Goal: Information Seeking & Learning: Learn about a topic

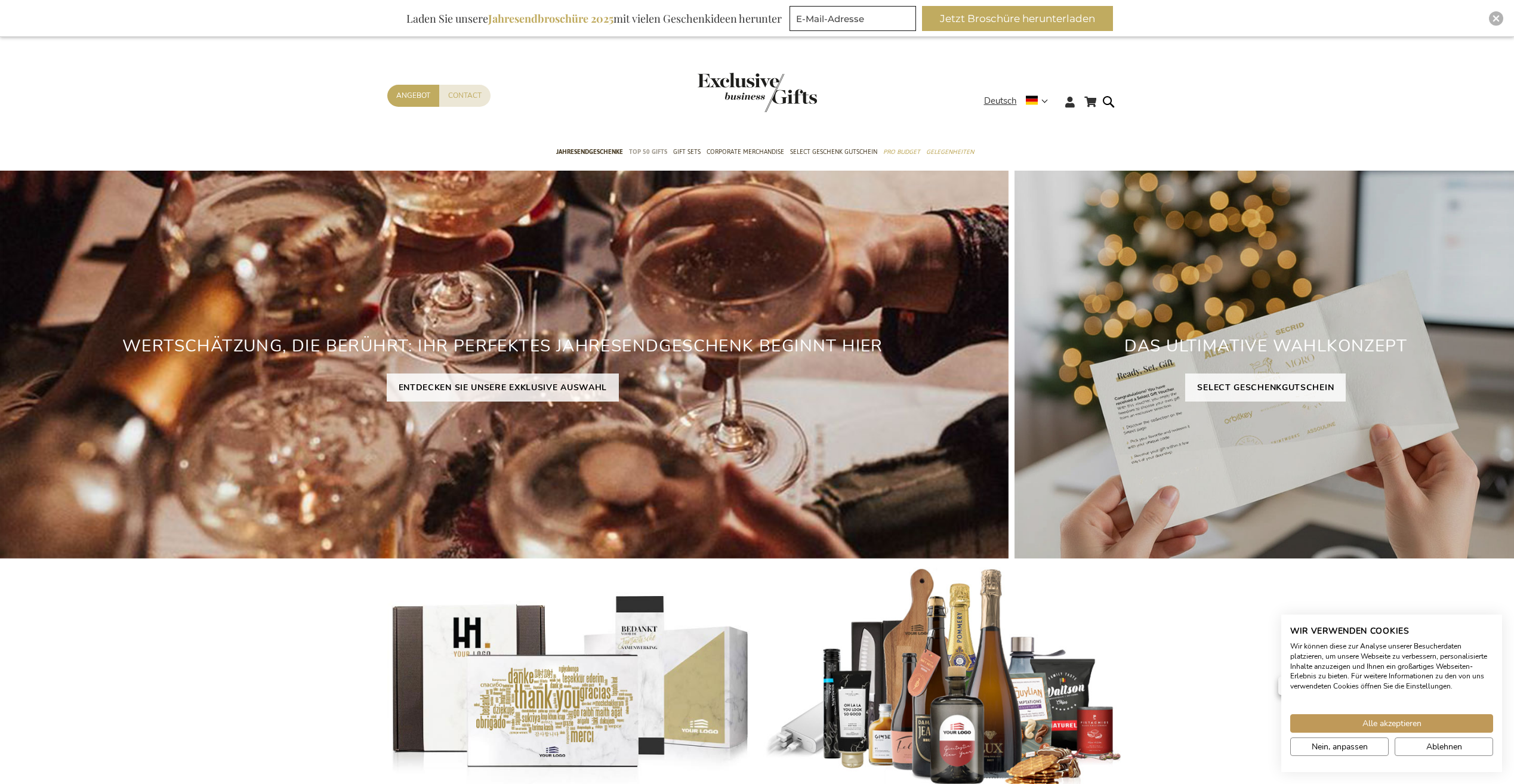
click at [649, 151] on span "TOP 50 Gifts" at bounding box center [648, 152] width 38 height 13
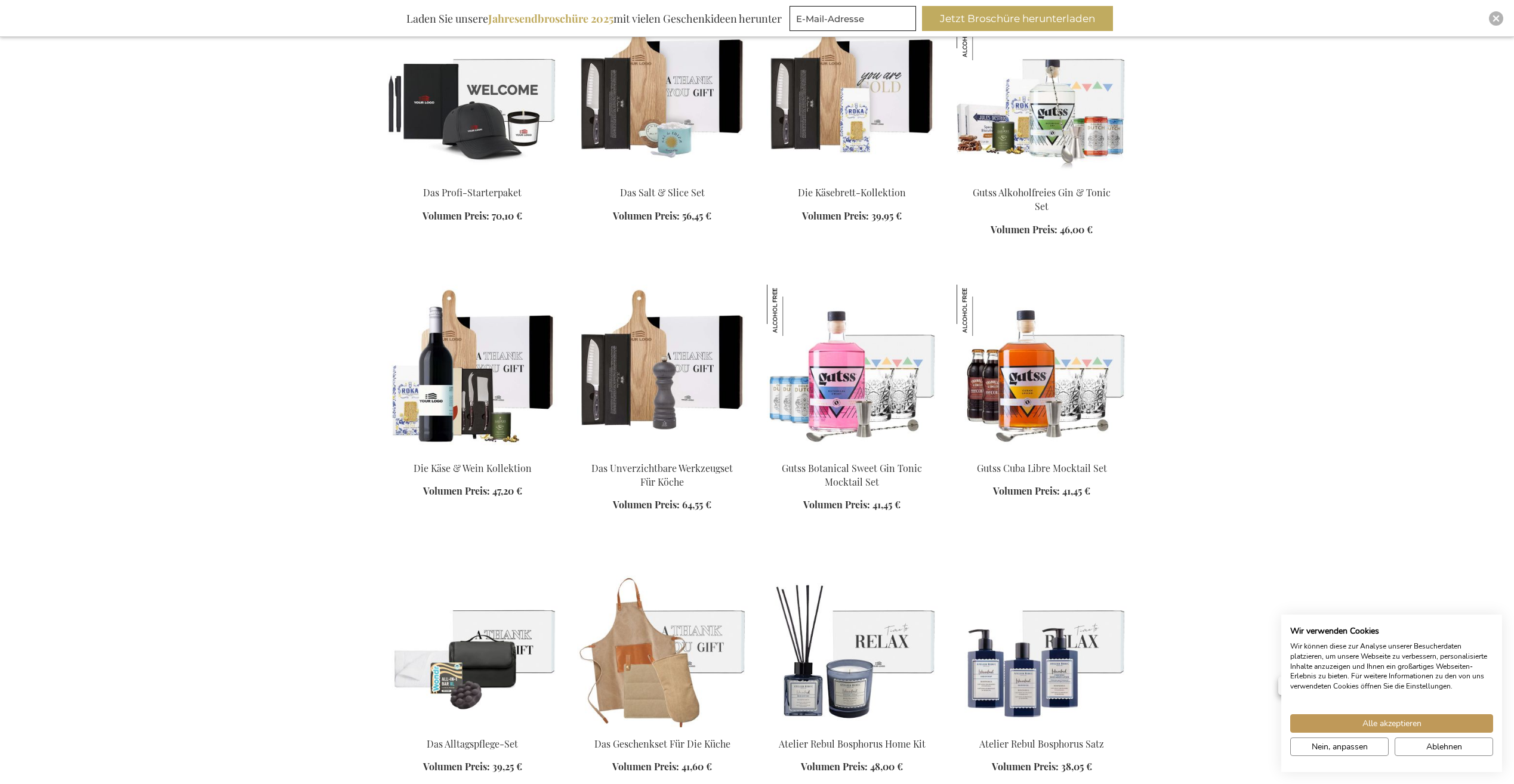
scroll to position [1313, 0]
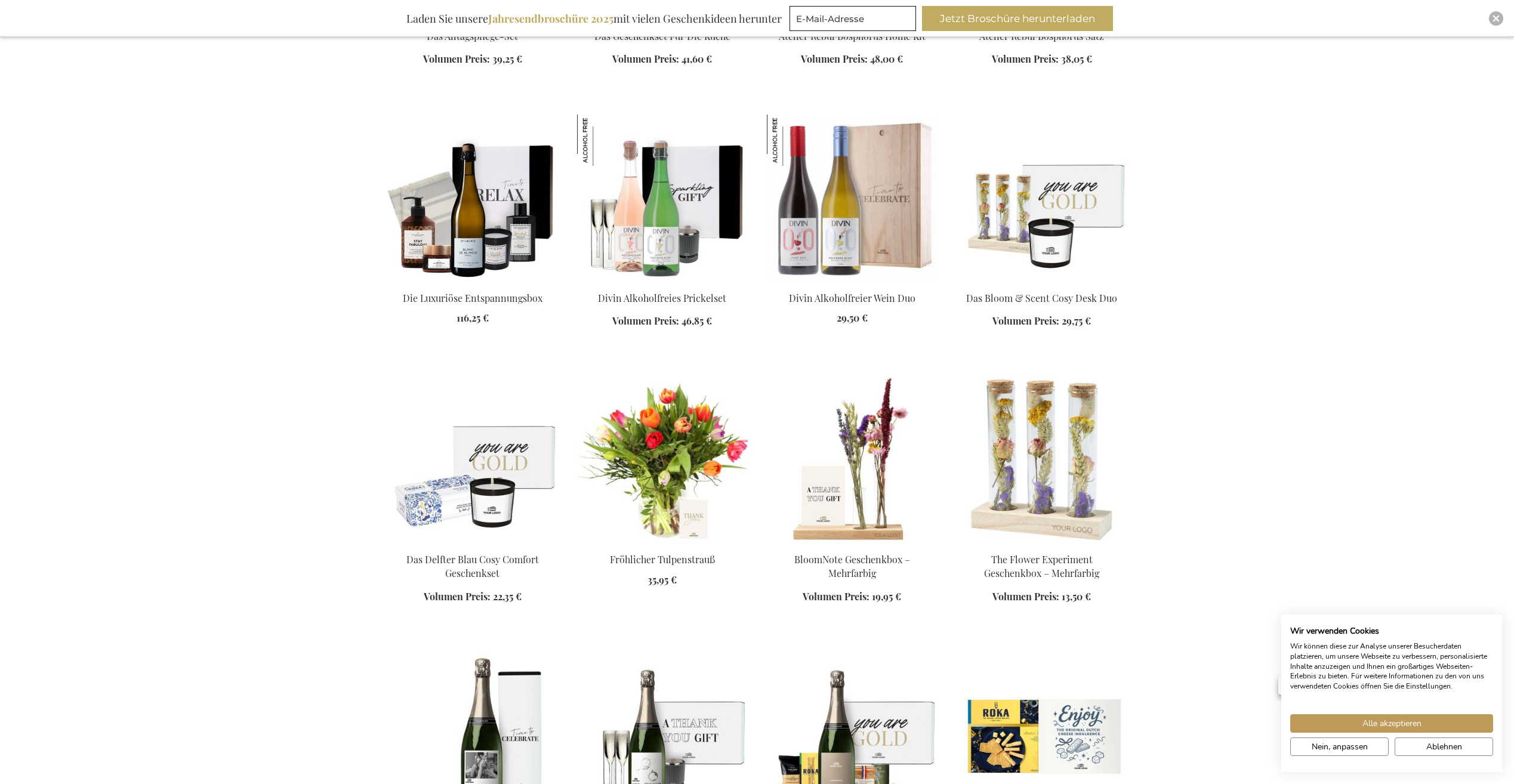
scroll to position [1850, 0]
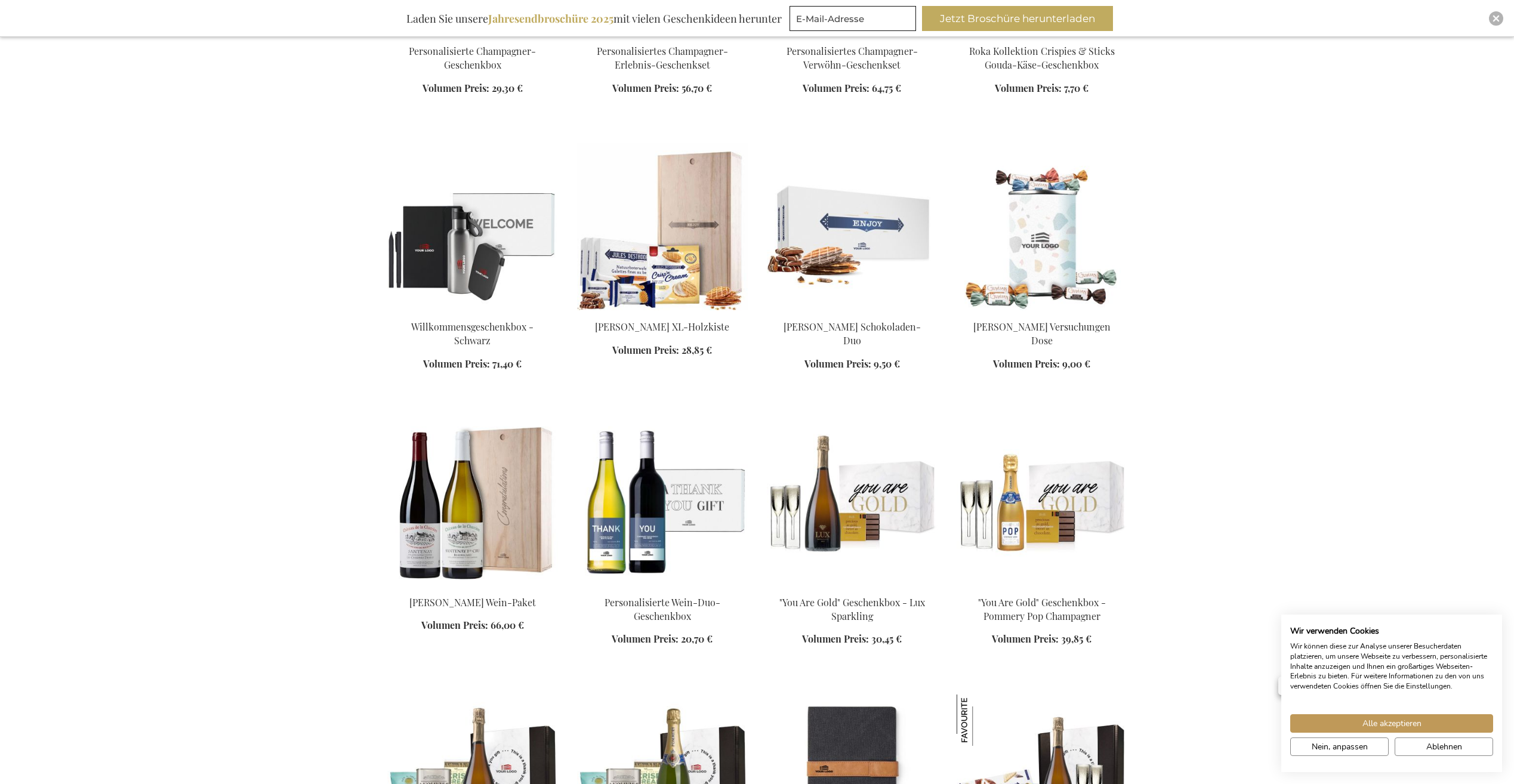
scroll to position [2864, 0]
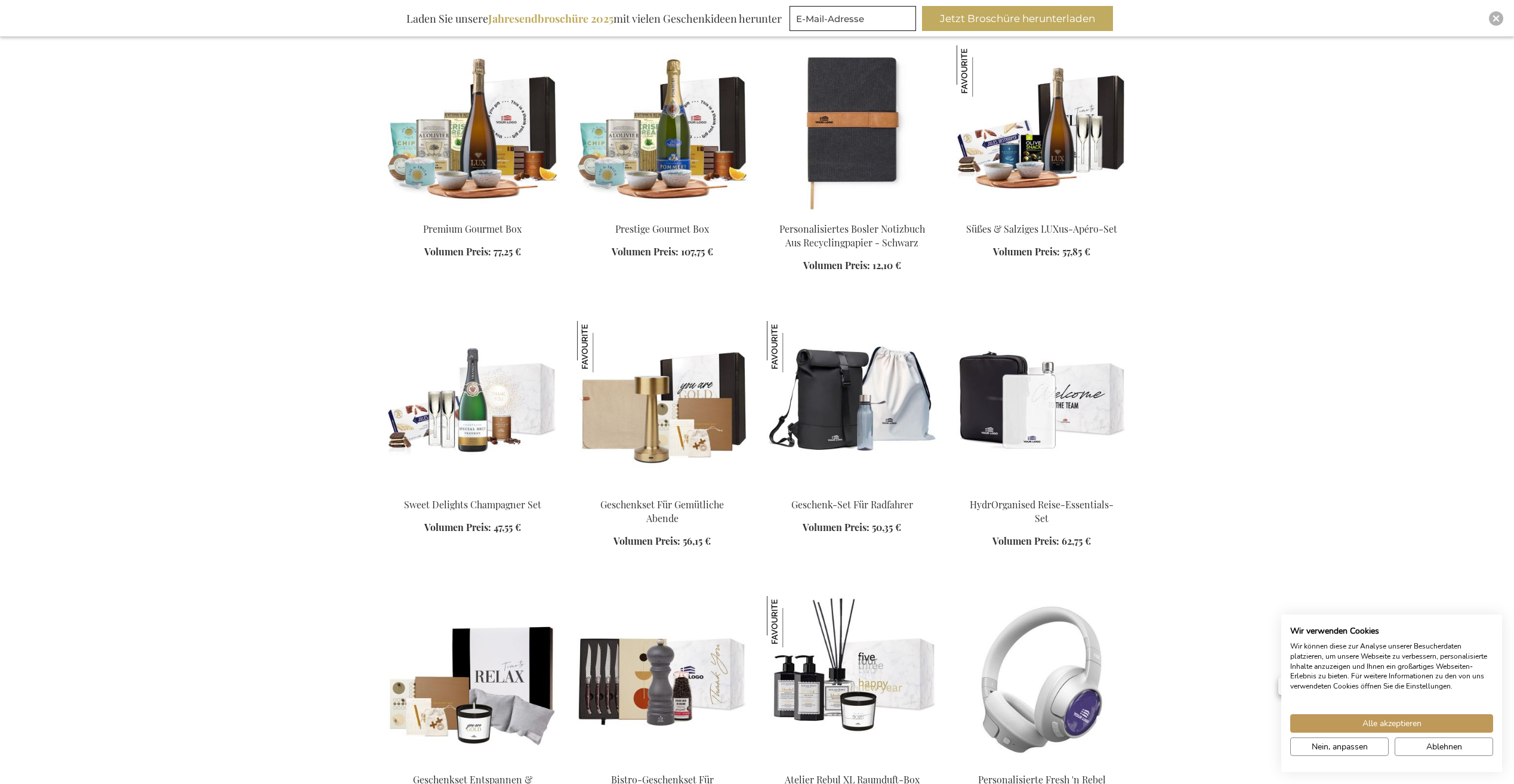
scroll to position [3223, 0]
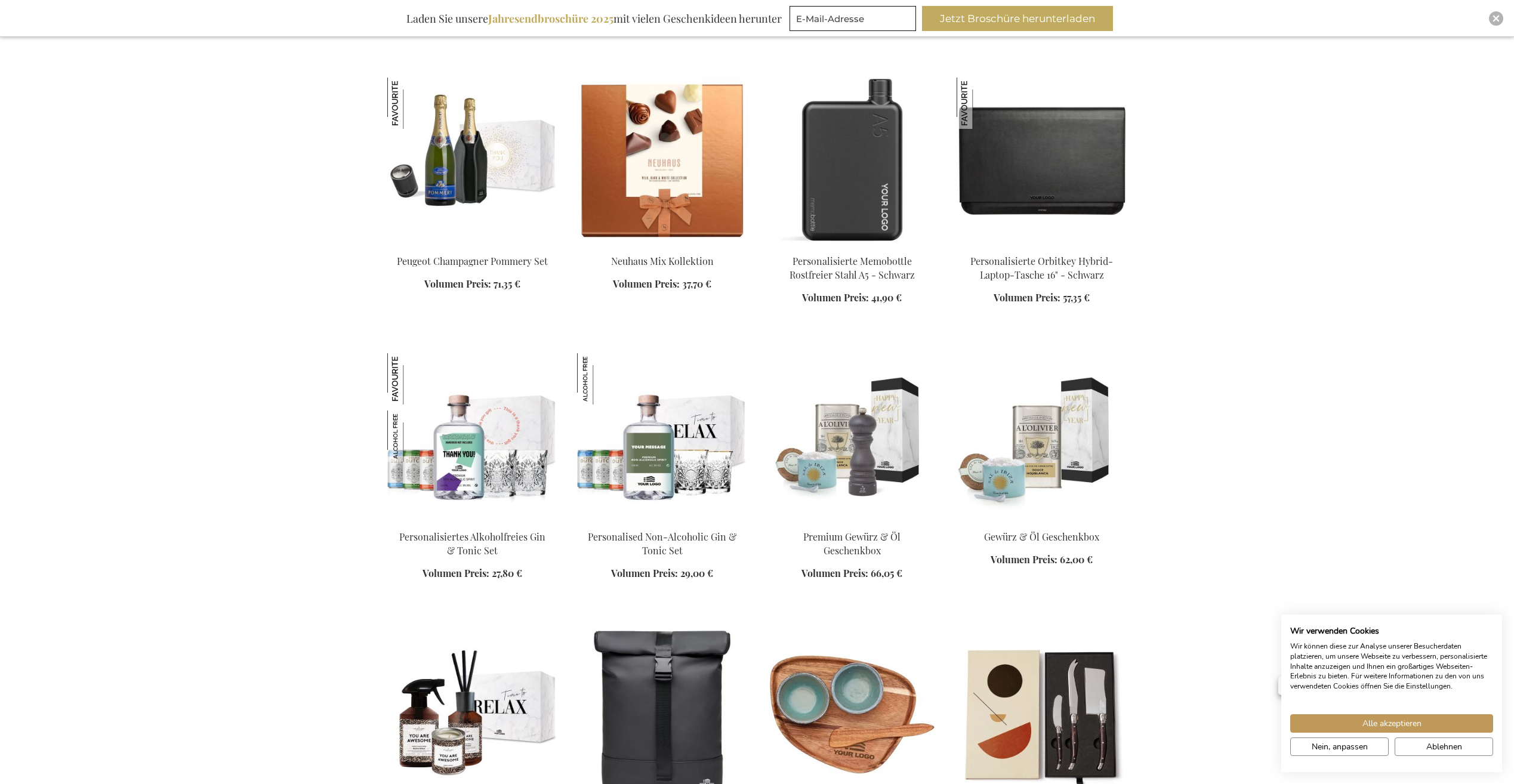
scroll to position [4595, 0]
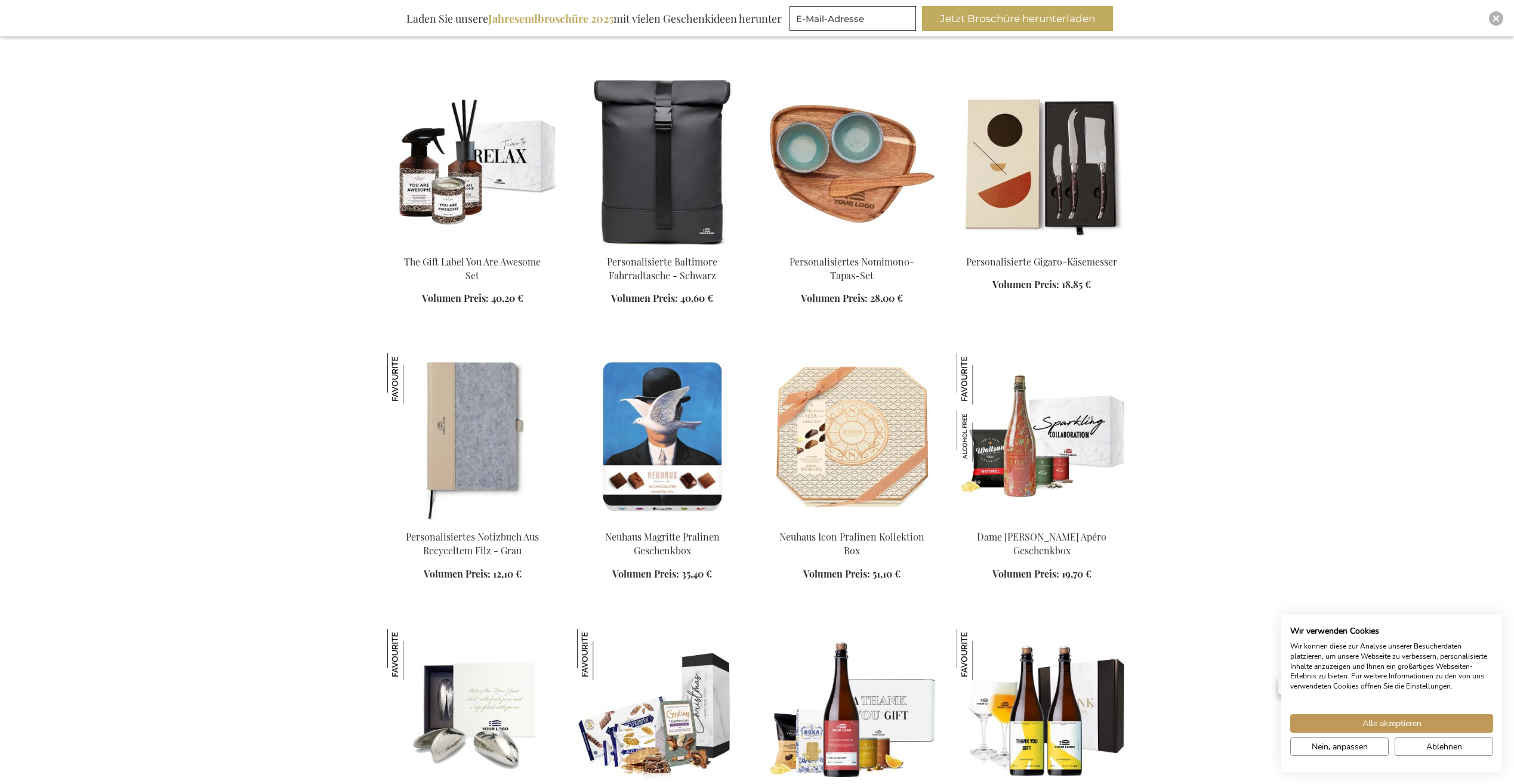
scroll to position [5133, 0]
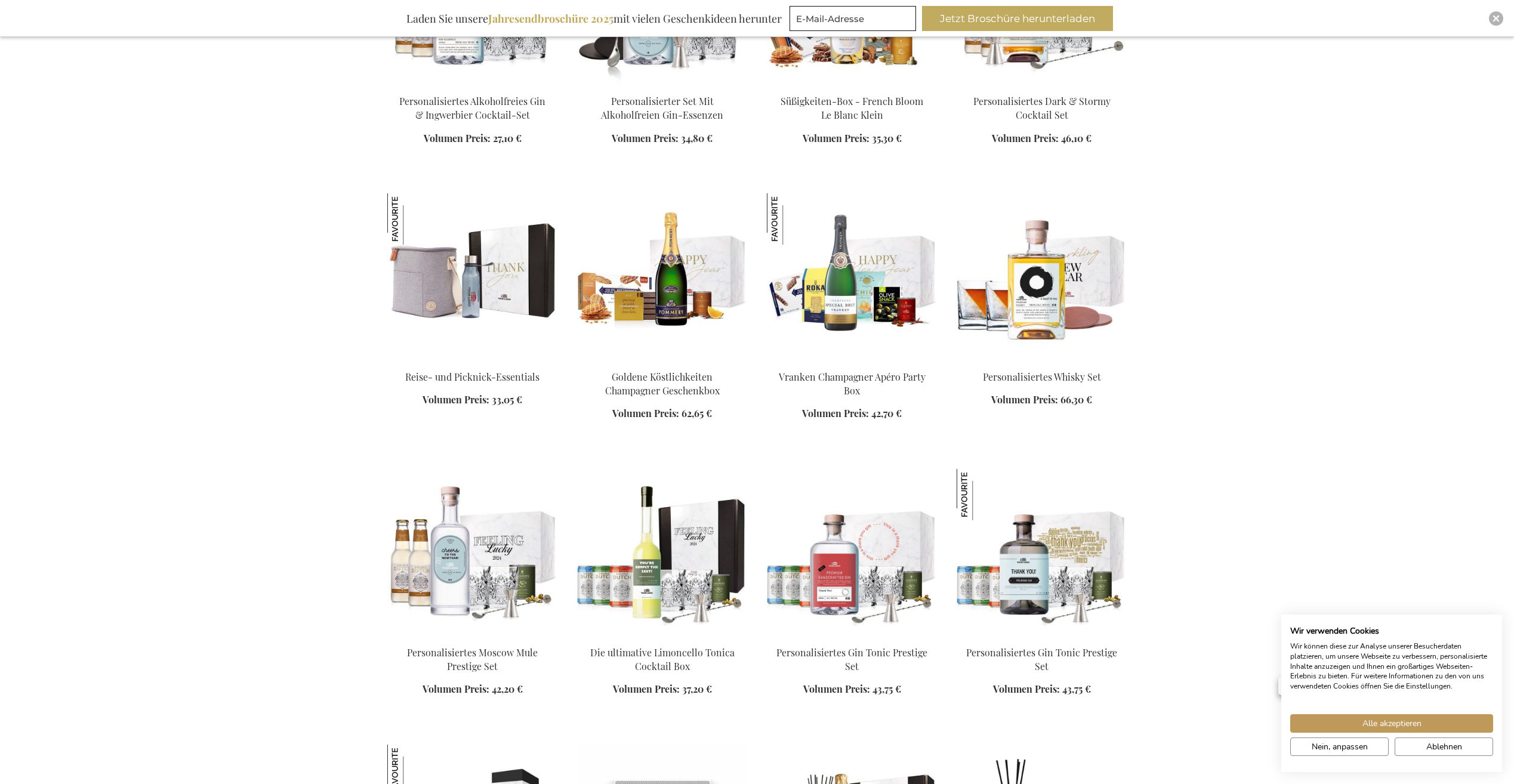
scroll to position [6326, 0]
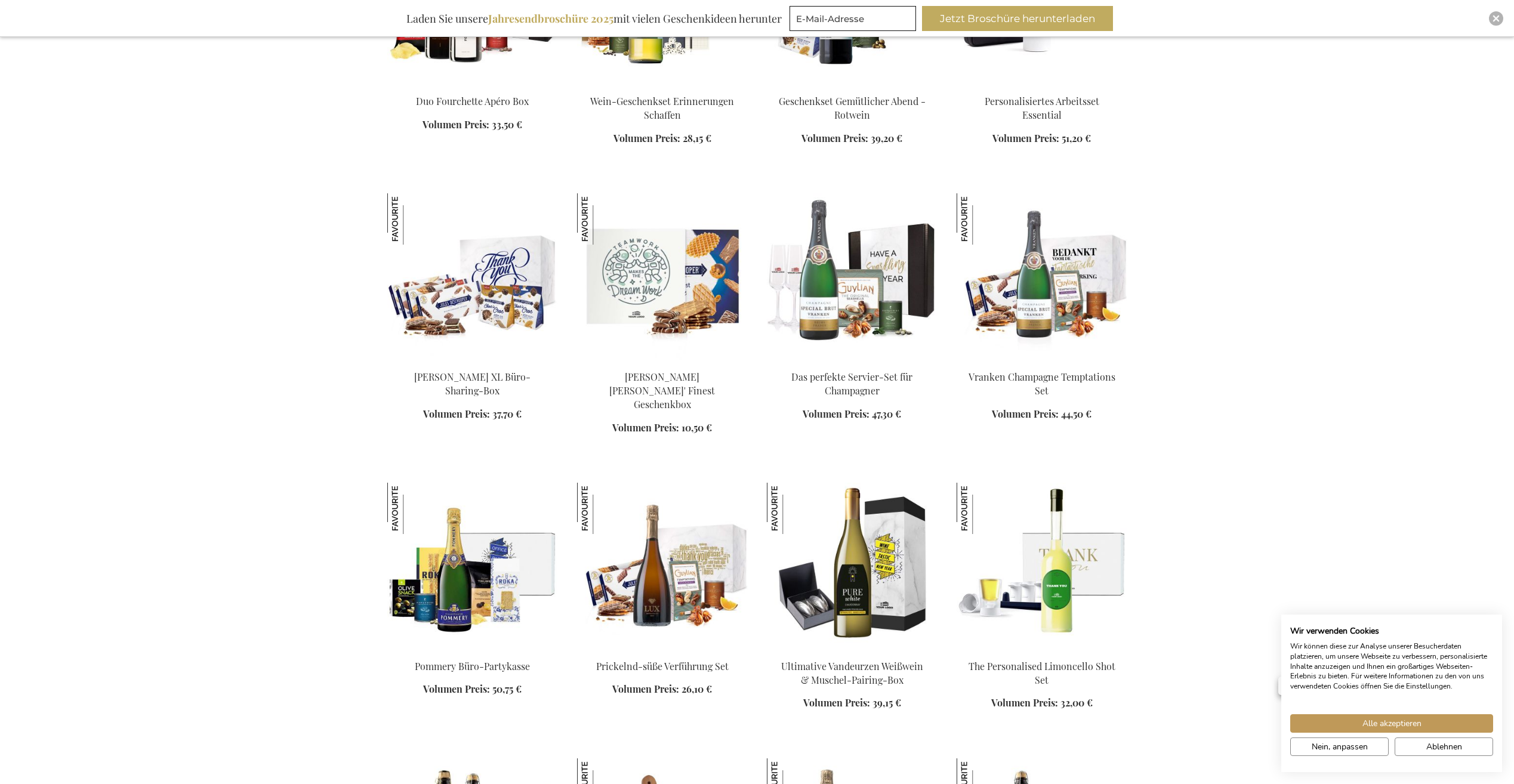
scroll to position [7639, 0]
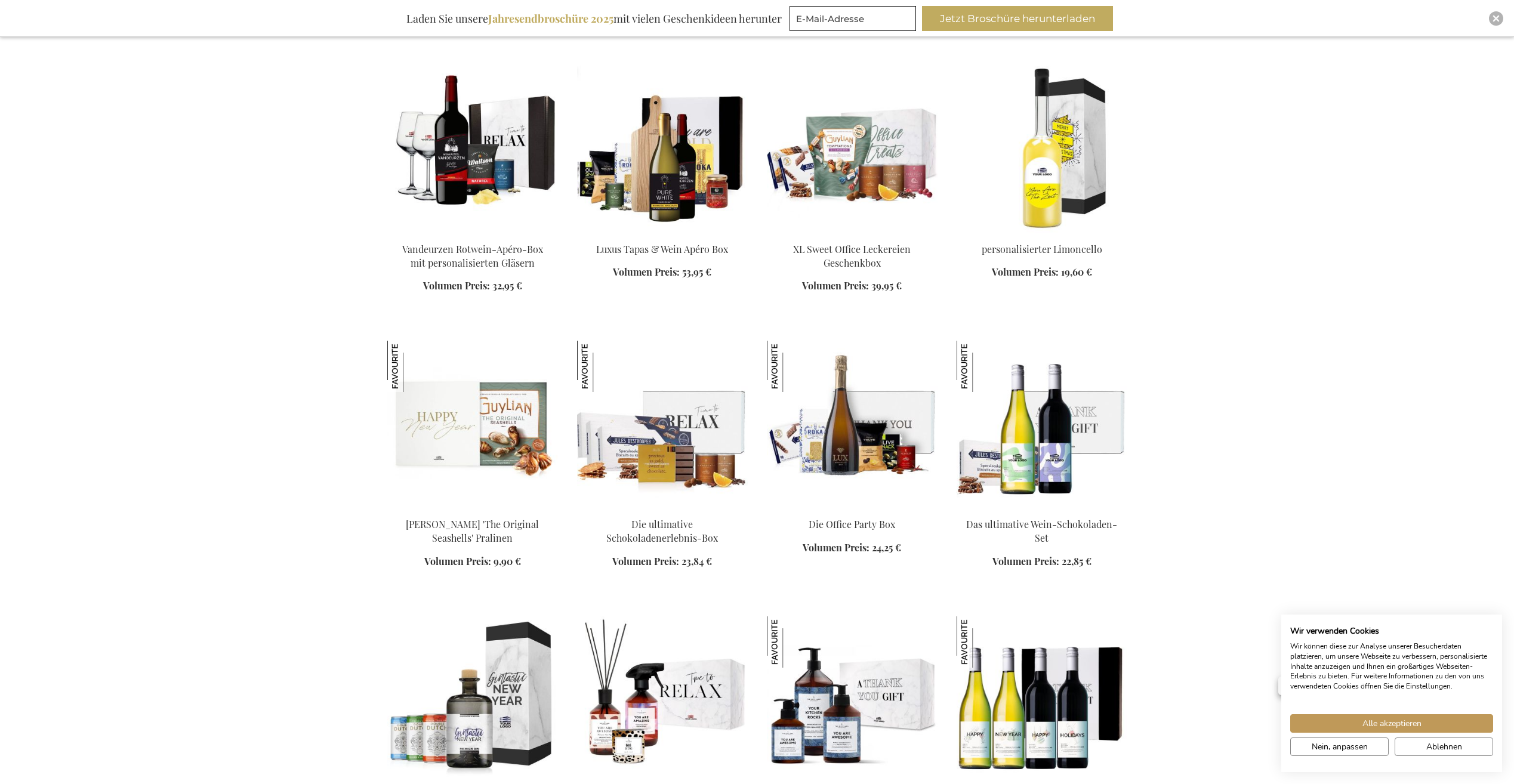
scroll to position [8773, 0]
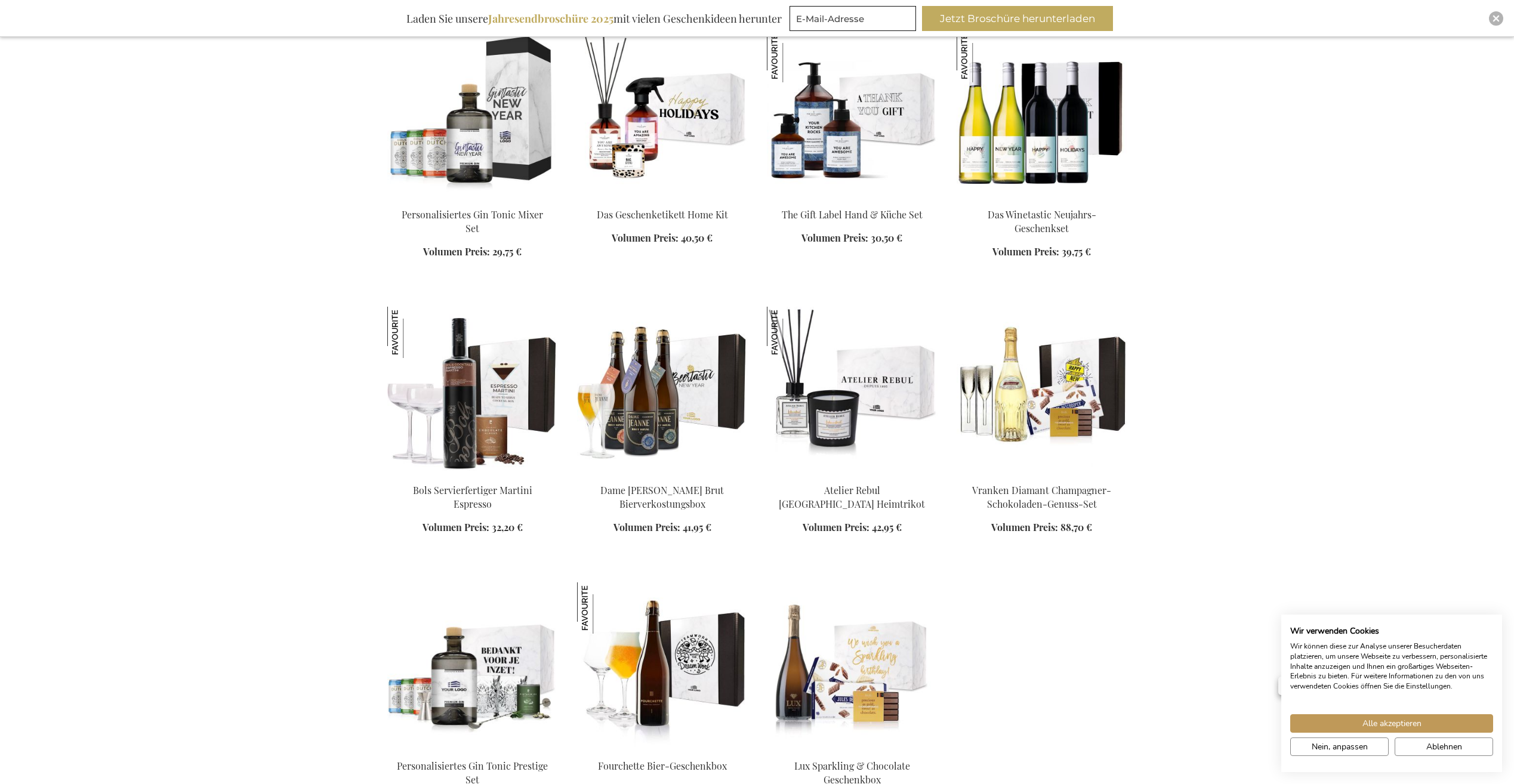
scroll to position [9131, 0]
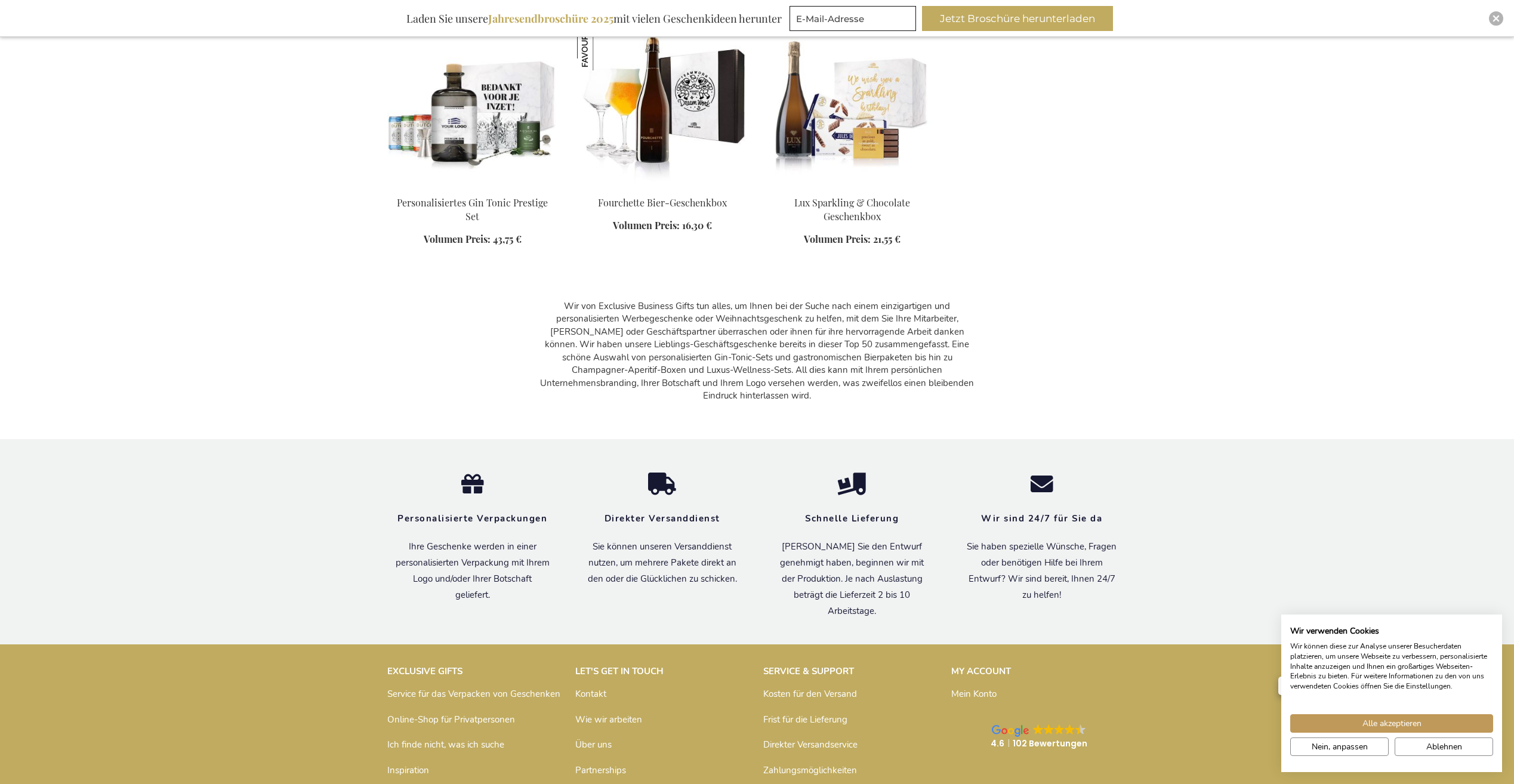
scroll to position [9131, 0]
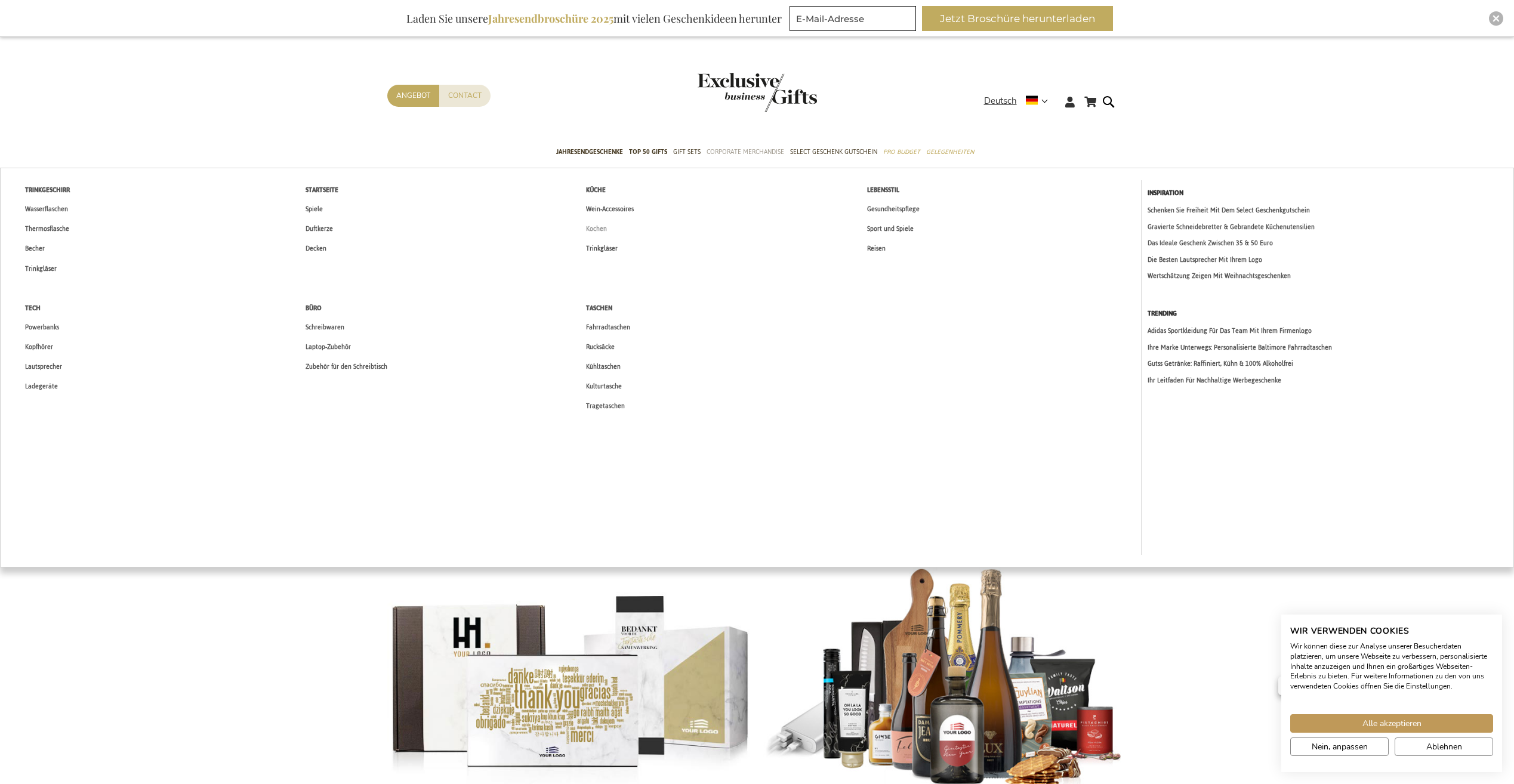
click at [590, 231] on span "Kochen" at bounding box center [597, 229] width 21 height 13
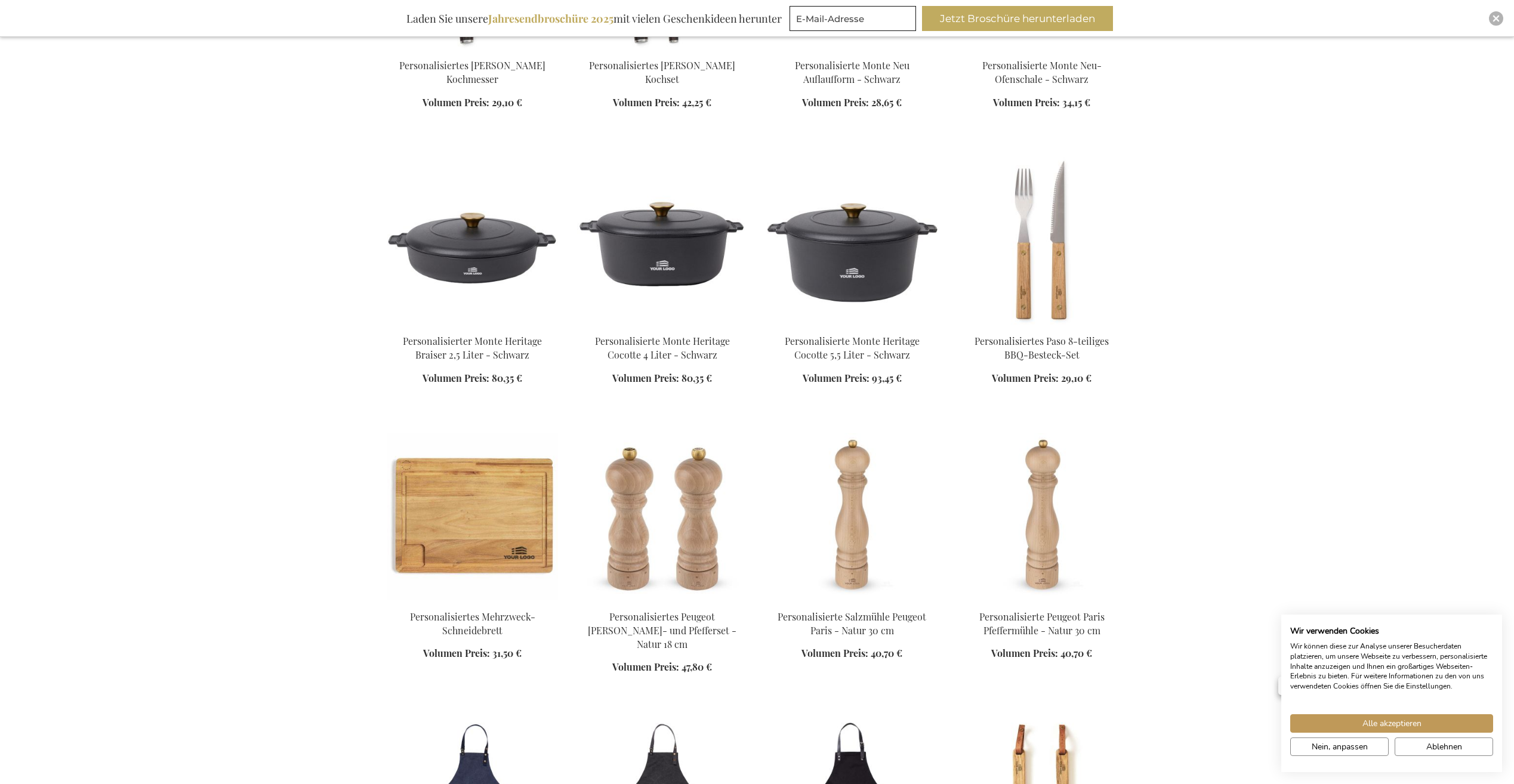
scroll to position [1194, 0]
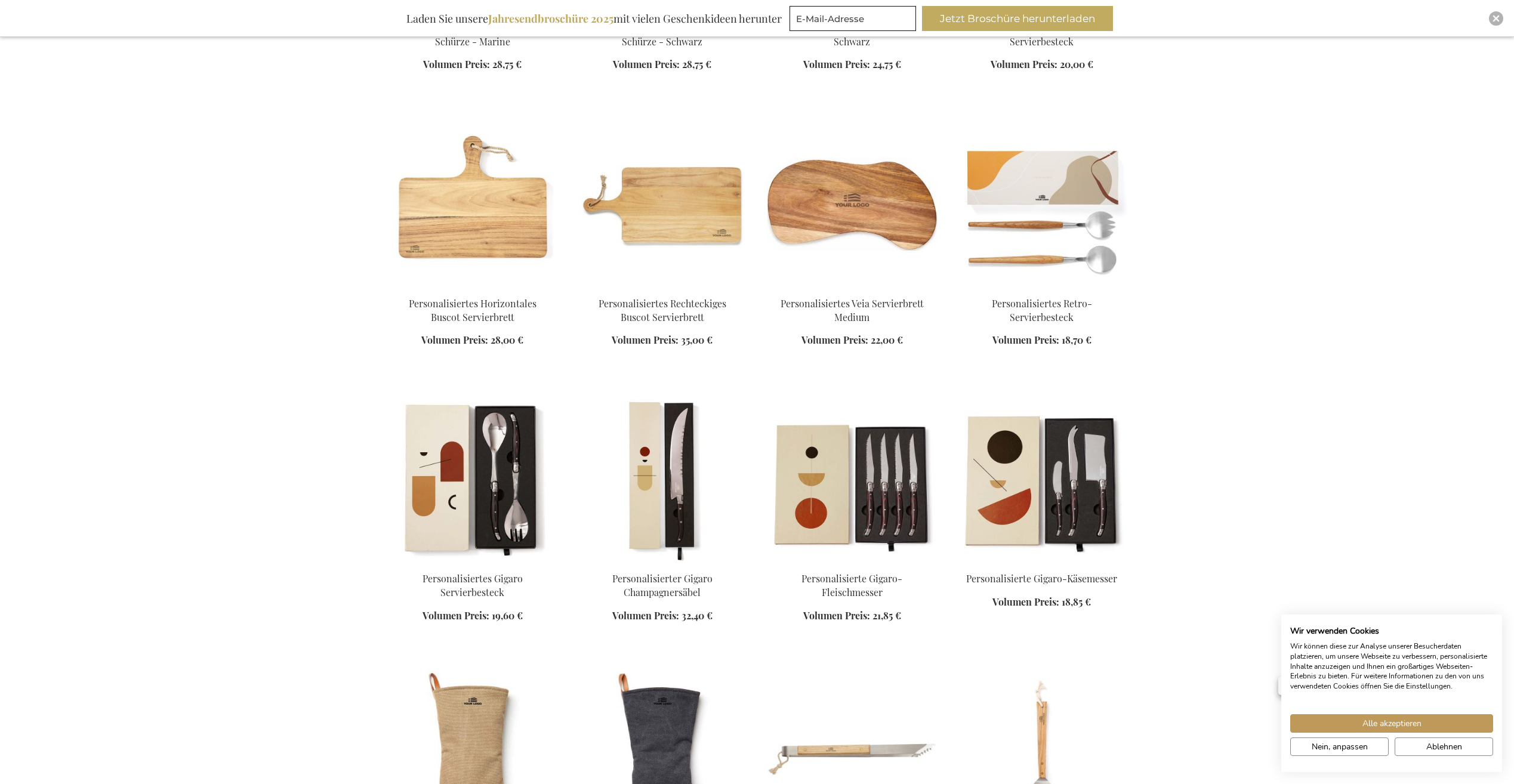
scroll to position [2208, 0]
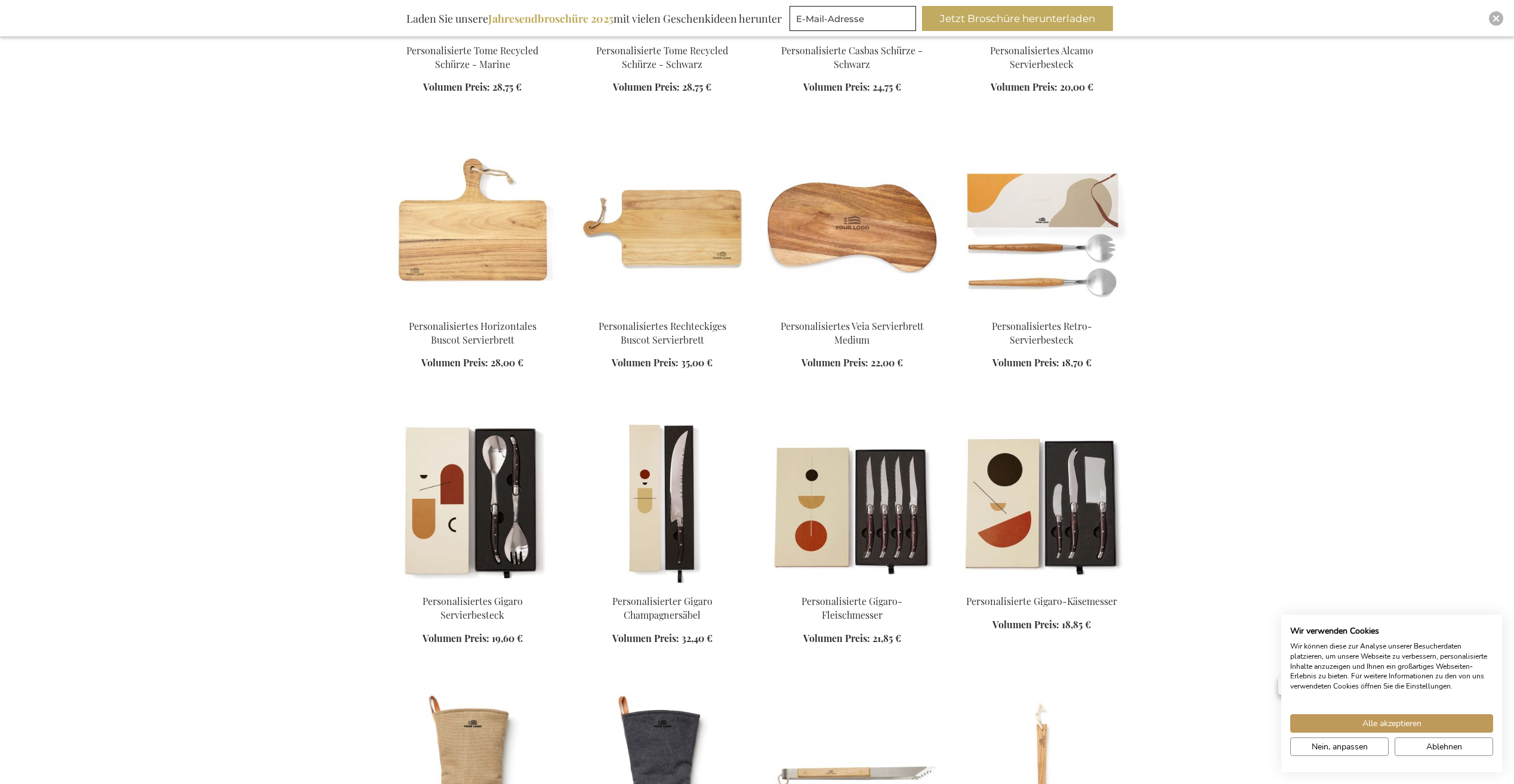
scroll to position [1611, 0]
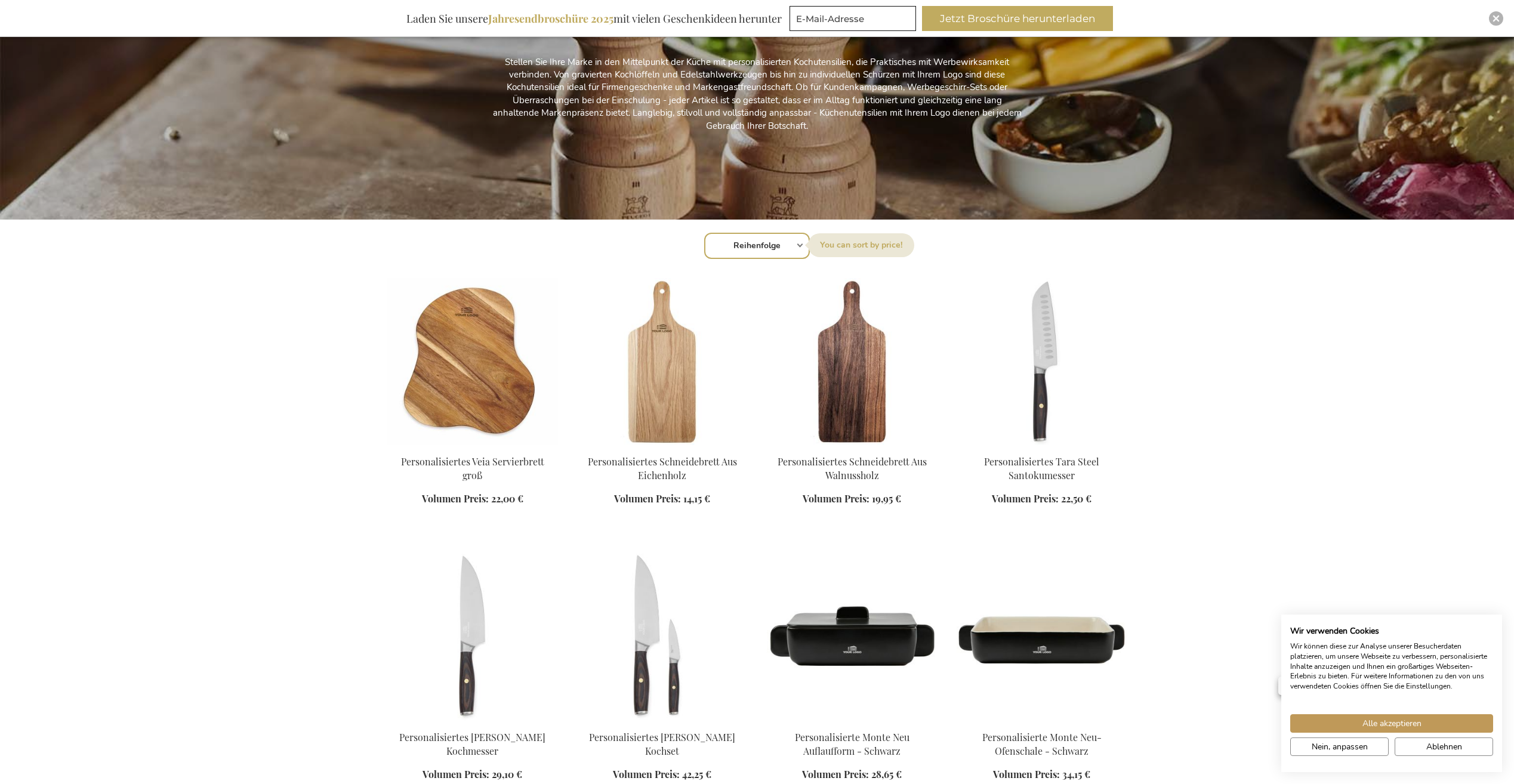
scroll to position [239, 0]
